Goal: Task Accomplishment & Management: Manage account settings

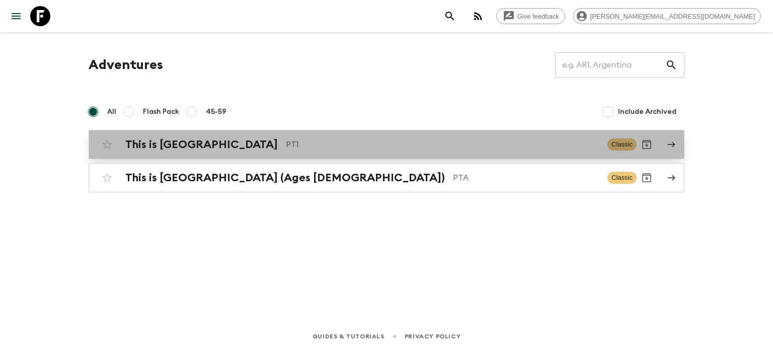
click at [392, 144] on p "PT1" at bounding box center [442, 144] width 313 height 12
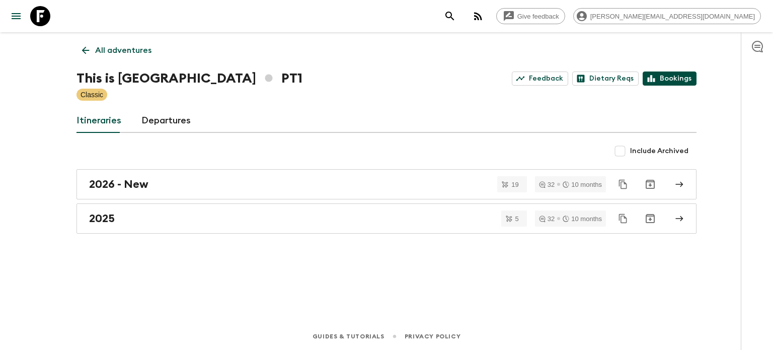
click at [659, 78] on link "Bookings" at bounding box center [669, 78] width 54 height 14
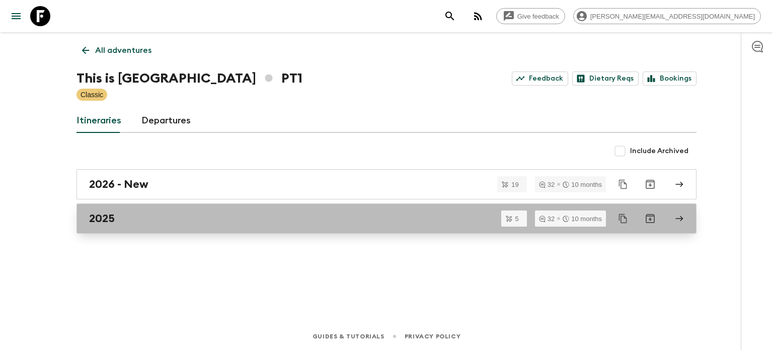
click at [288, 212] on div "2025" at bounding box center [377, 218] width 576 height 13
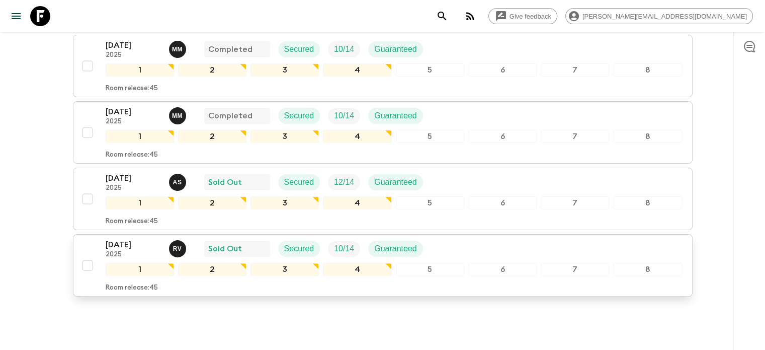
scroll to position [252, 0]
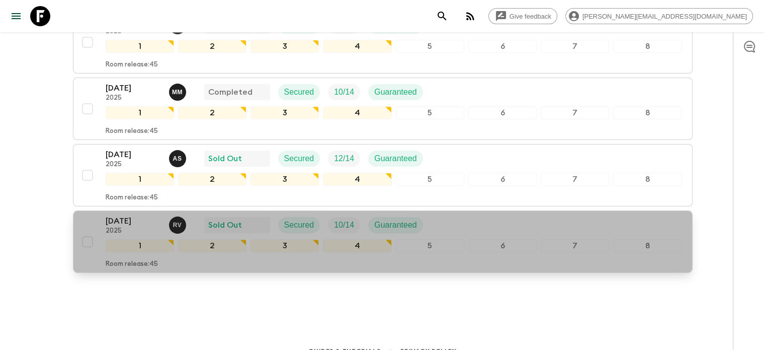
click at [491, 239] on div "6" at bounding box center [502, 245] width 68 height 13
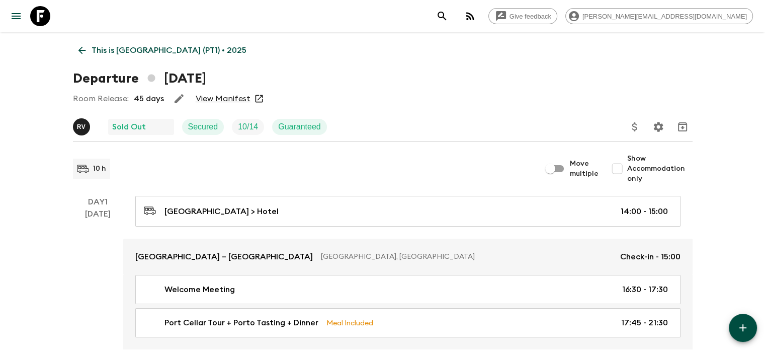
click at [246, 97] on link "View Manifest" at bounding box center [223, 99] width 55 height 10
